Goal: Find specific page/section: Find specific page/section

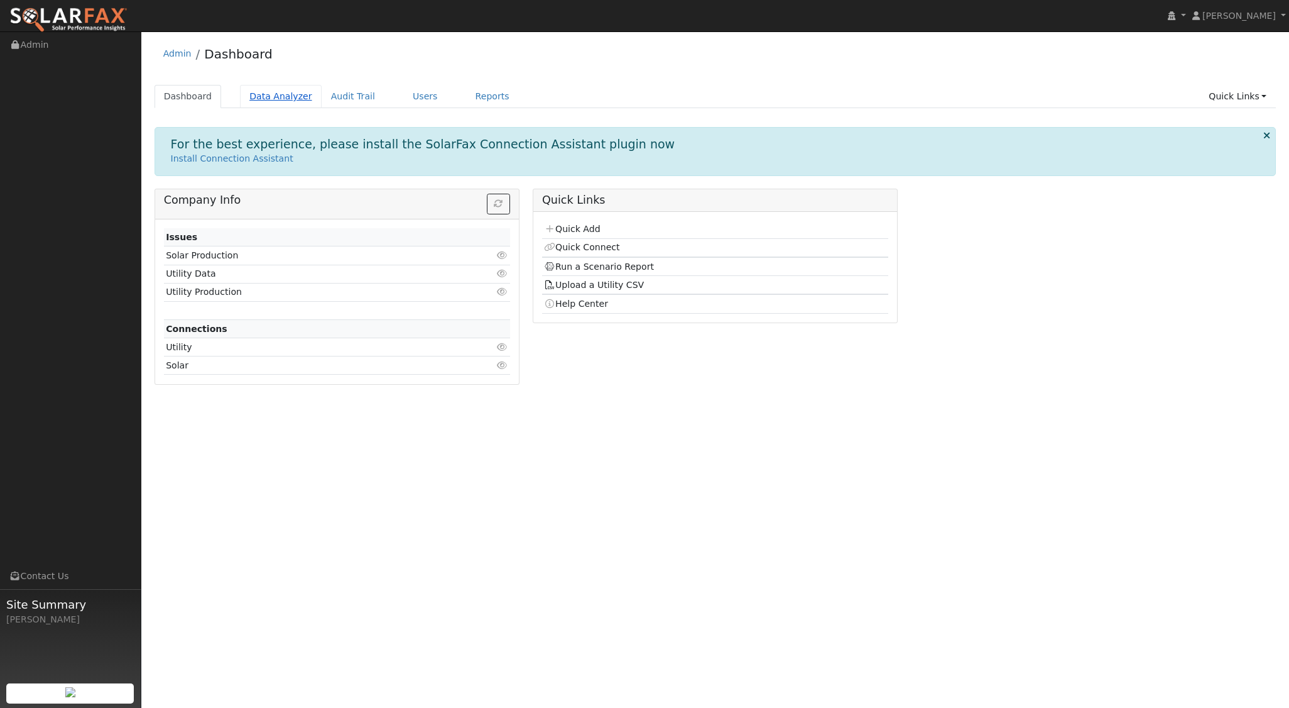
click at [254, 96] on link "Data Analyzer" at bounding box center [281, 96] width 82 height 23
click at [256, 96] on link "Data Analyzer" at bounding box center [281, 96] width 82 height 23
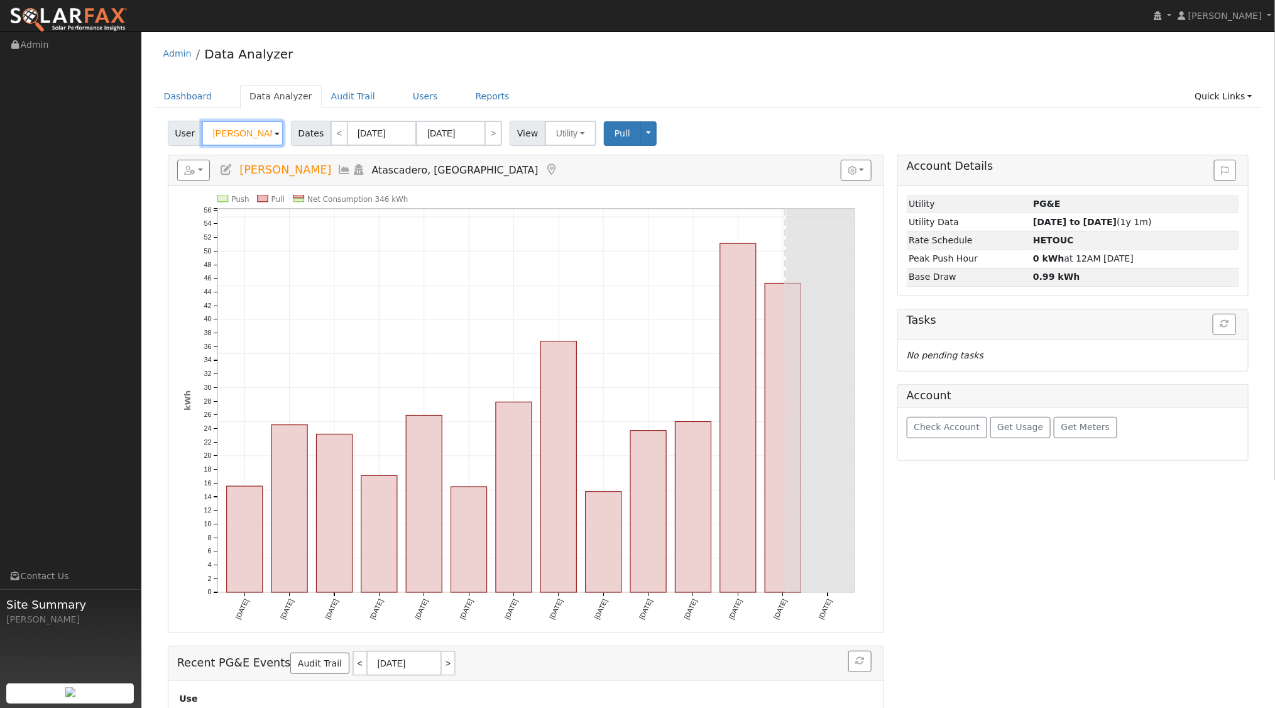
click at [264, 136] on input "[PERSON_NAME]" at bounding box center [243, 133] width 82 height 25
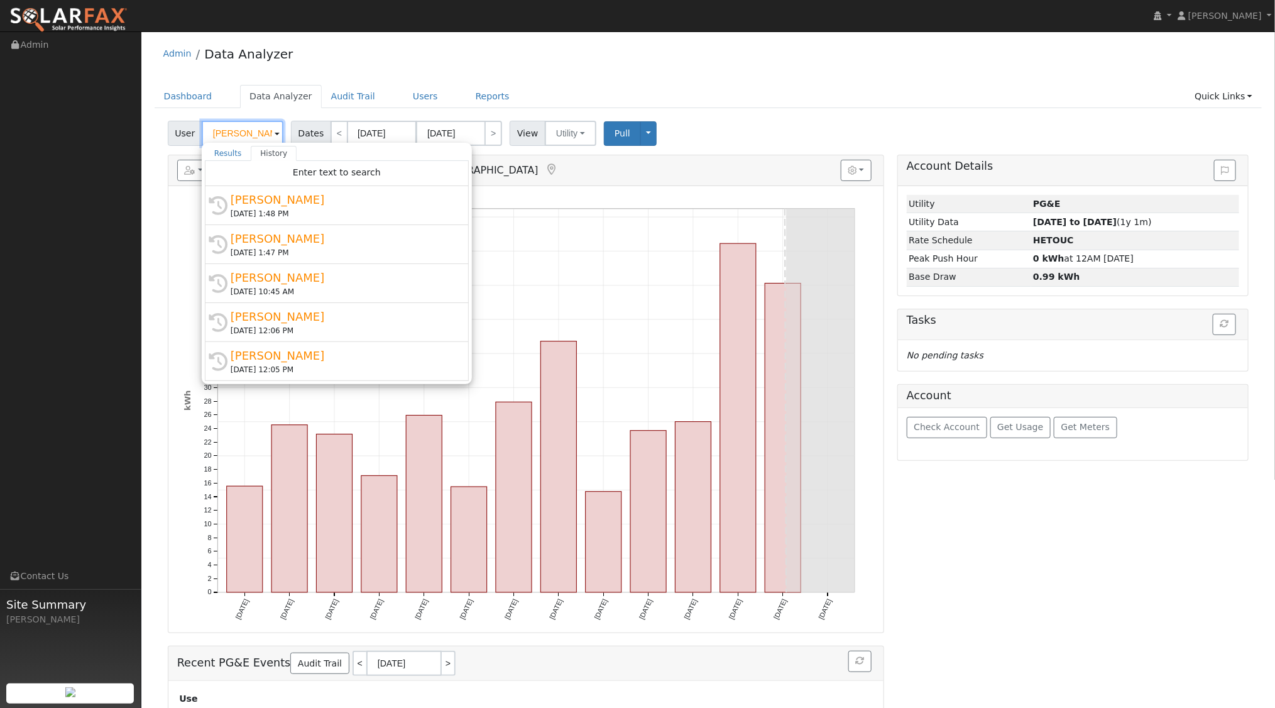
click at [264, 136] on input "[PERSON_NAME]" at bounding box center [243, 133] width 82 height 25
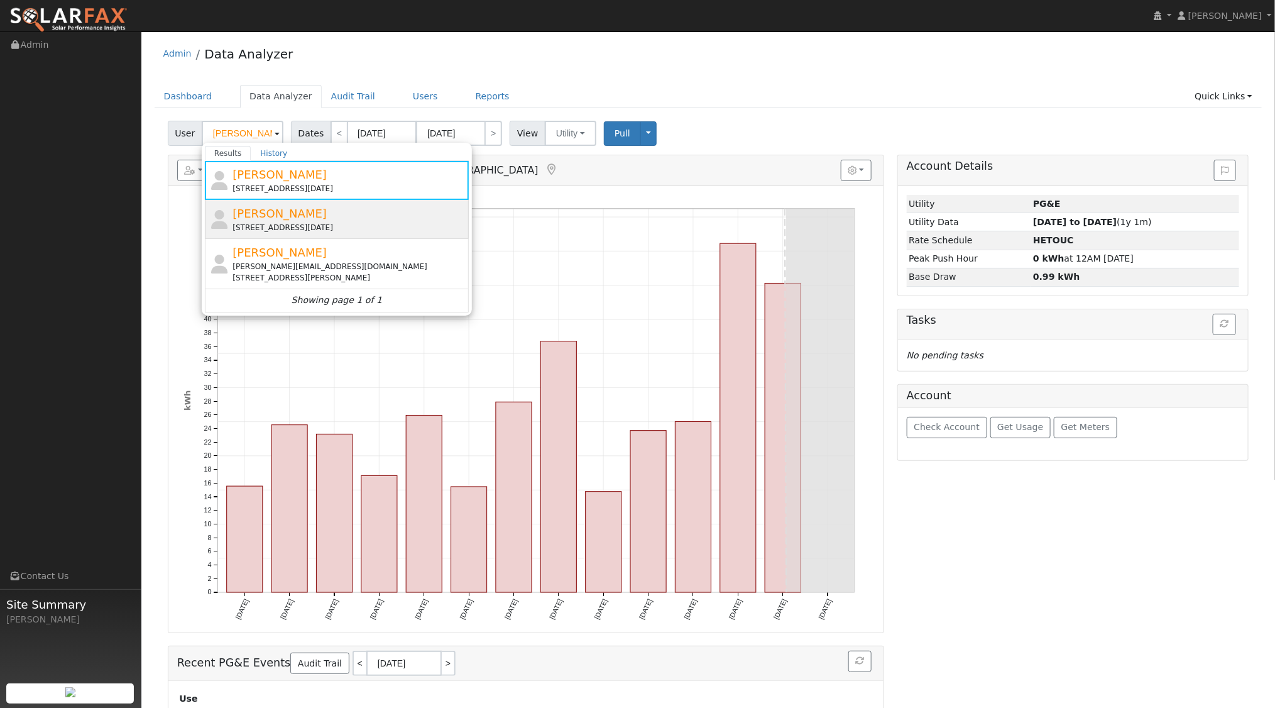
click at [276, 224] on div "13905 Santa Lucia Road, Atascadero, CA 93422" at bounding box center [348, 227] width 233 height 11
type input "Dennis Elliot"
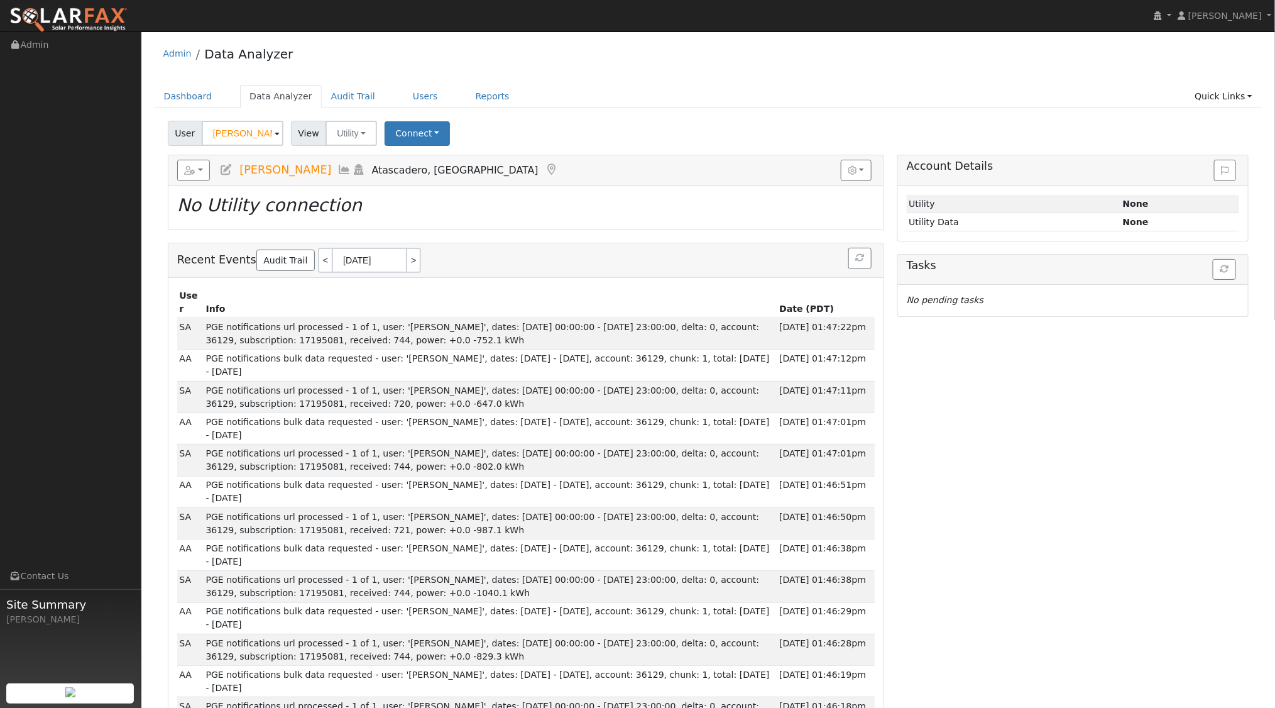
click at [352, 167] on icon at bounding box center [359, 169] width 14 height 11
